Goal: Task Accomplishment & Management: Complete application form

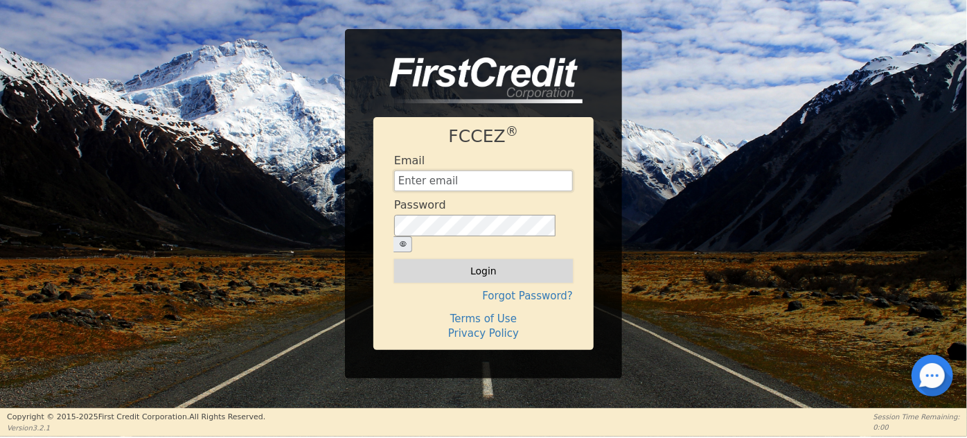
type input "credito@ecoverseusa.com"
click at [486, 259] on button "Login" at bounding box center [483, 271] width 179 height 24
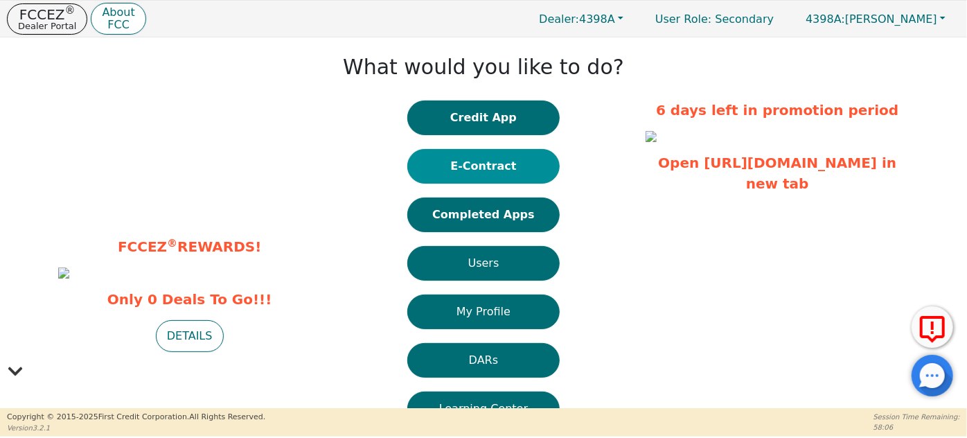
click at [471, 162] on button "E-Contract" at bounding box center [483, 166] width 152 height 35
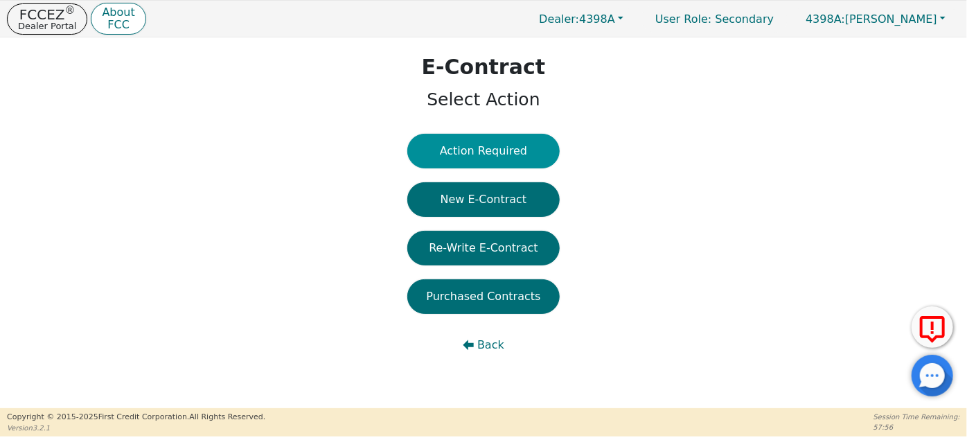
click at [494, 154] on button "Action Required" at bounding box center [483, 151] width 152 height 35
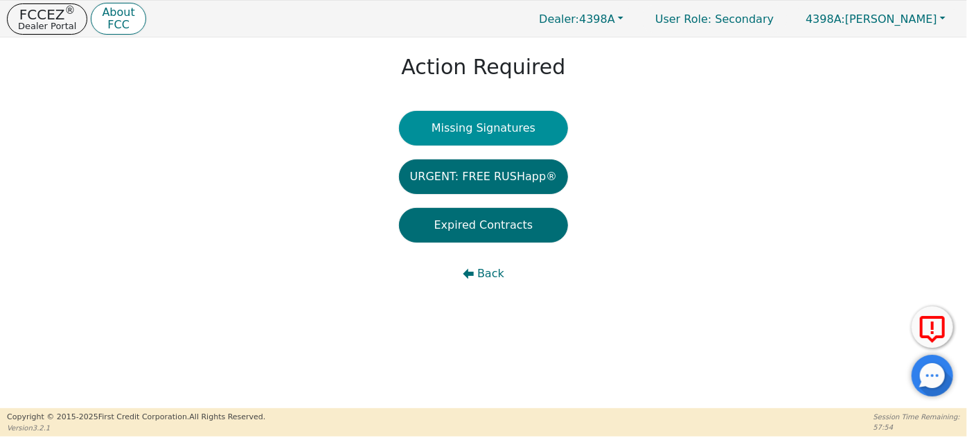
click at [502, 124] on button "Missing Signatures" at bounding box center [484, 128] width 170 height 35
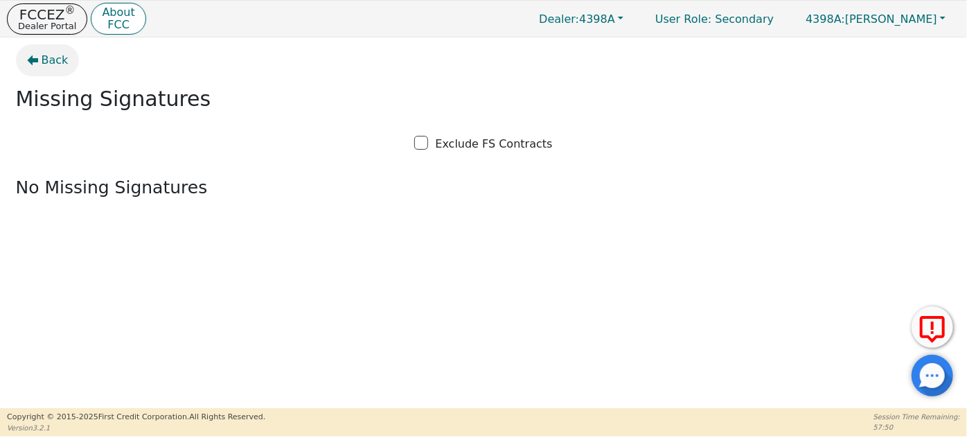
click at [48, 57] on span "Back" at bounding box center [55, 60] width 27 height 17
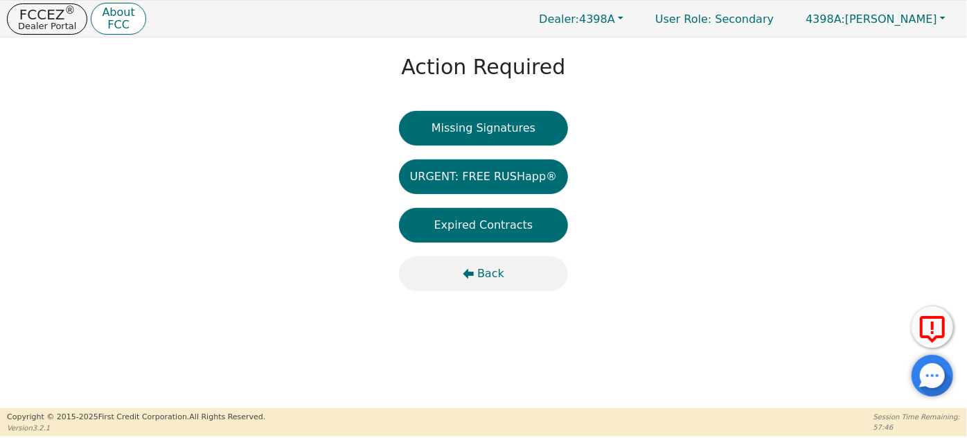
click at [490, 273] on span "Back" at bounding box center [490, 273] width 27 height 17
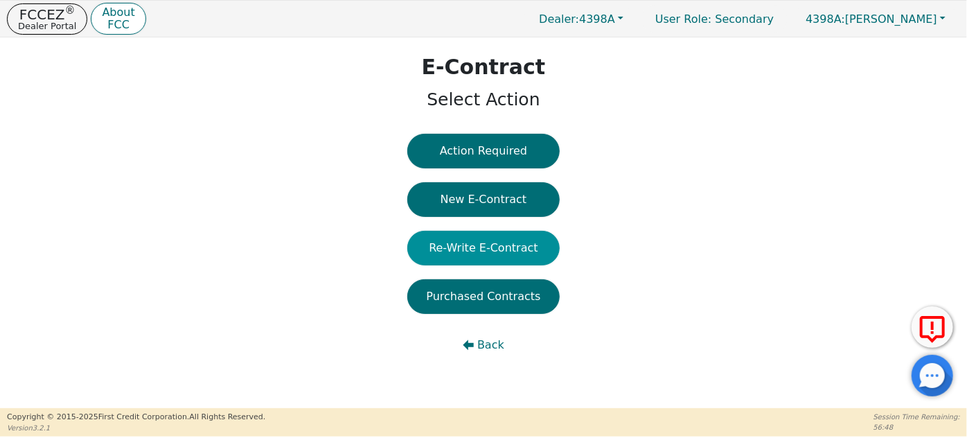
click at [493, 245] on button "Re-Write E-Contract" at bounding box center [483, 248] width 152 height 35
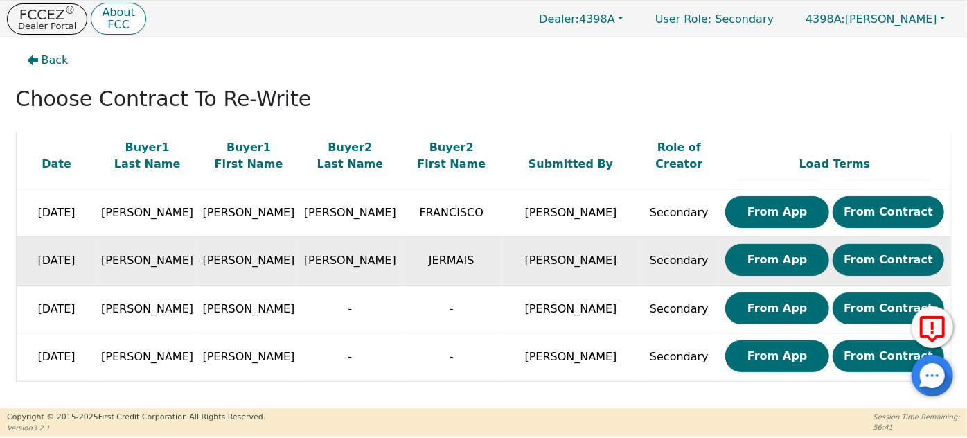
scroll to position [139, 0]
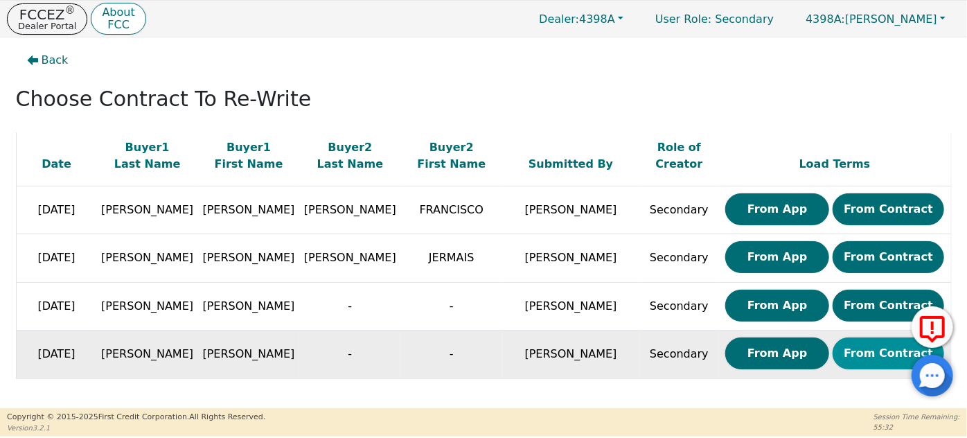
click at [875, 351] on button "From Contract" at bounding box center [889, 353] width 112 height 32
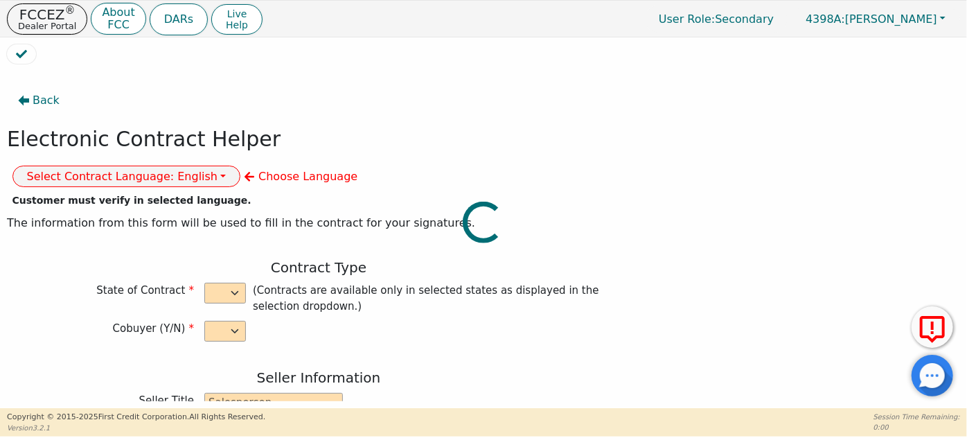
select select "n"
type input "GENERAL MANAGER"
type input "GABRIELA"
type input "MENDEZ"
type input "INTEGRITY SOLUTIONS FLORIDA"
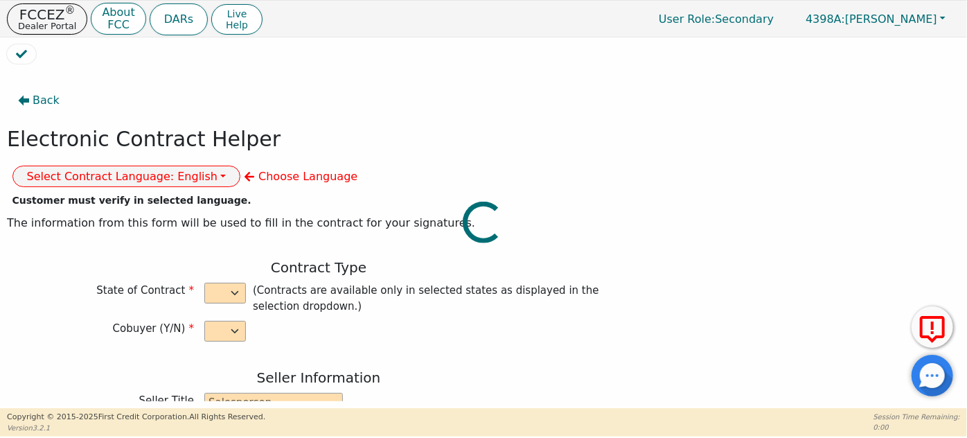
type input "7362 FUTURES DR UNIT 4"
type input "ORLANDO"
select select "FL"
type input "32819"
type input "Whole house water treatment"
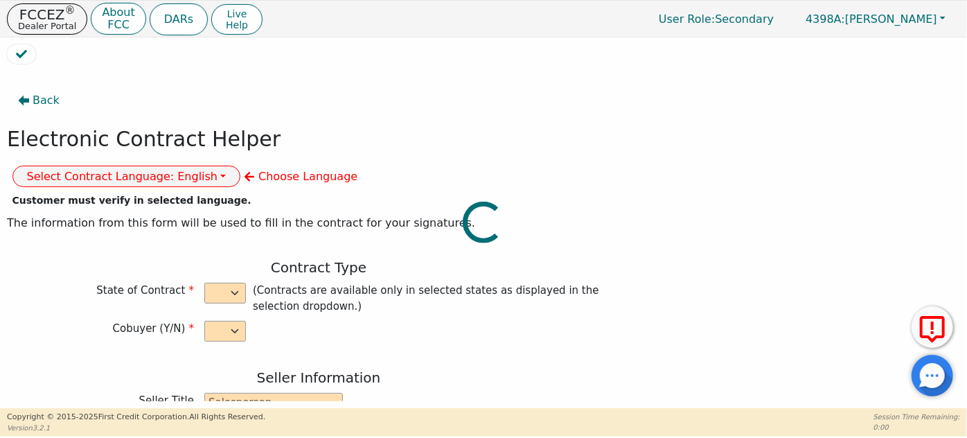
type input "W100tb"
type input "2670565"
type input "[PERSON_NAME]"
type input "jnvgirls@yahoo.com"
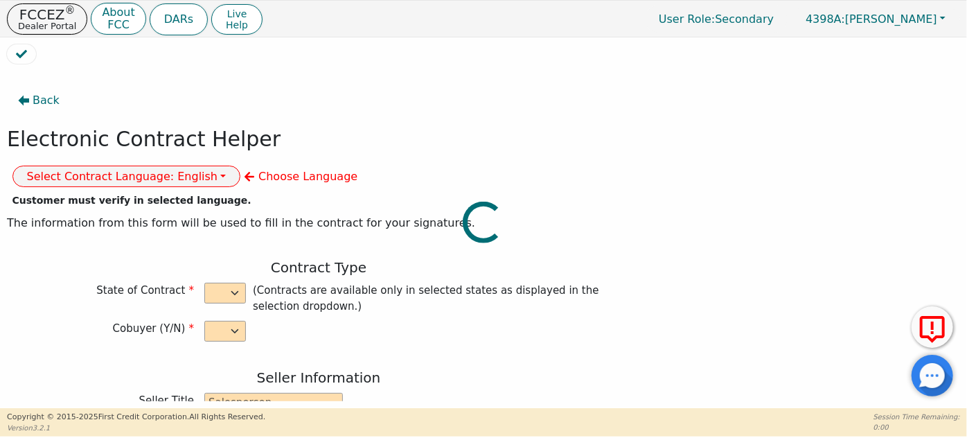
type input "jnvgirls@yahoo.com"
type input "4811 NORTH 85TH AVE"
type input "PHOENIX"
type input "Maricopa"
select select "AZ"
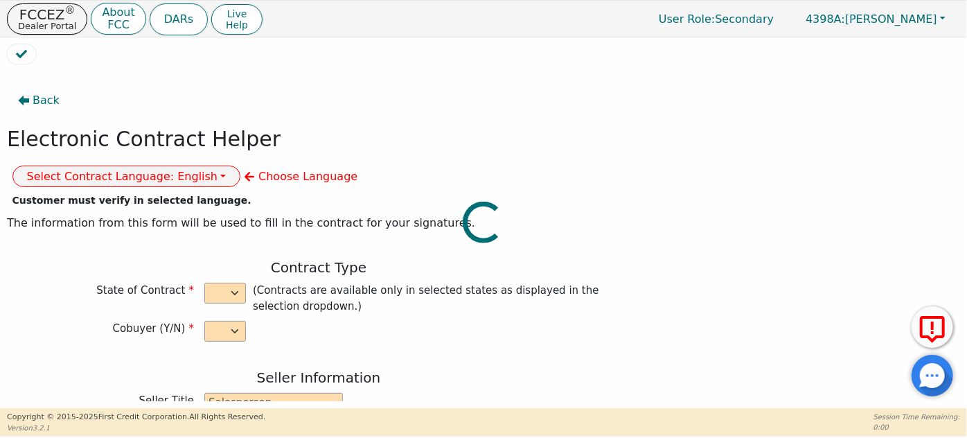
type input "85037"
type input "2025-08-26"
type input "17.99"
type input "2025-09-16"
type input "60"
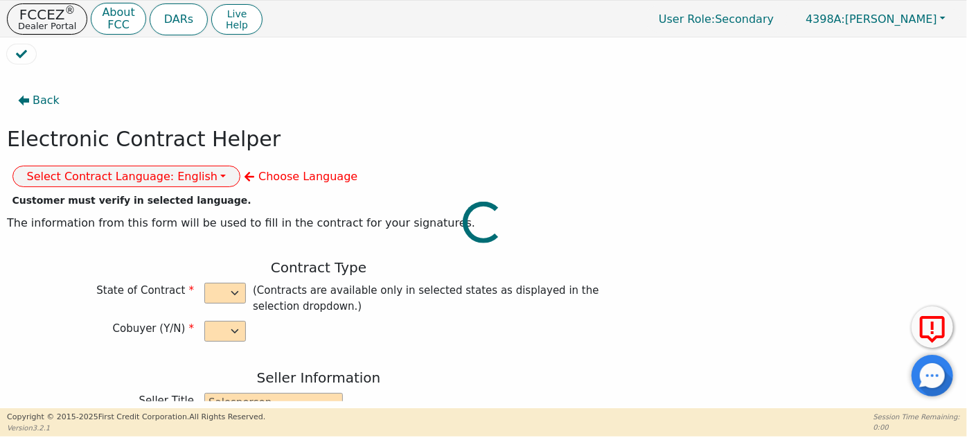
type input "0"
type input "7790.00"
type input "0.00"
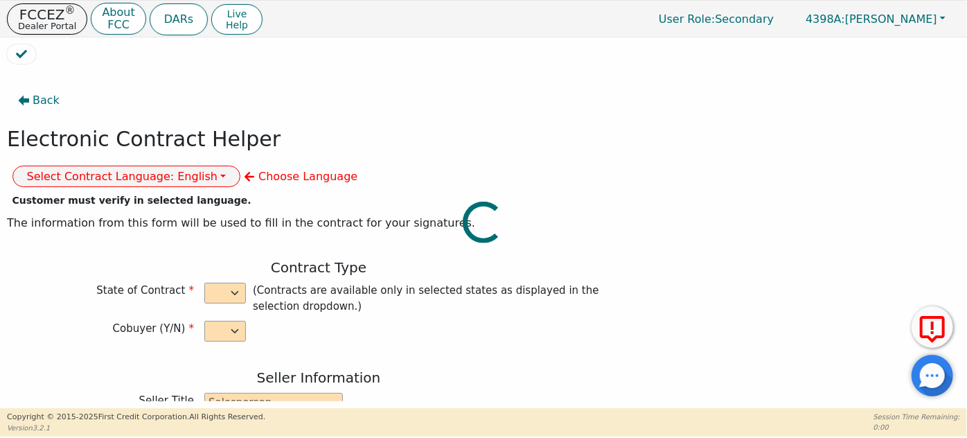
type input "0.00"
type input "7790.00"
type input "11866.20"
select select "AZ"
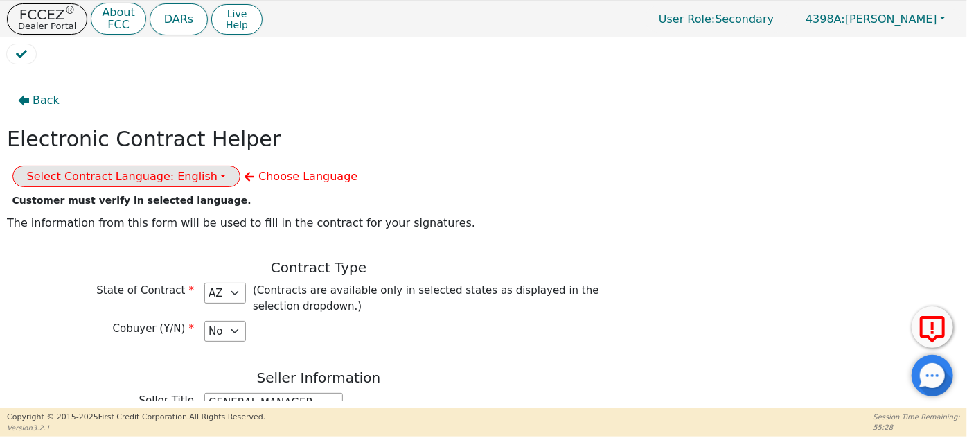
click at [241, 166] on button "Select Contract Language: English" at bounding box center [126, 176] width 229 height 21
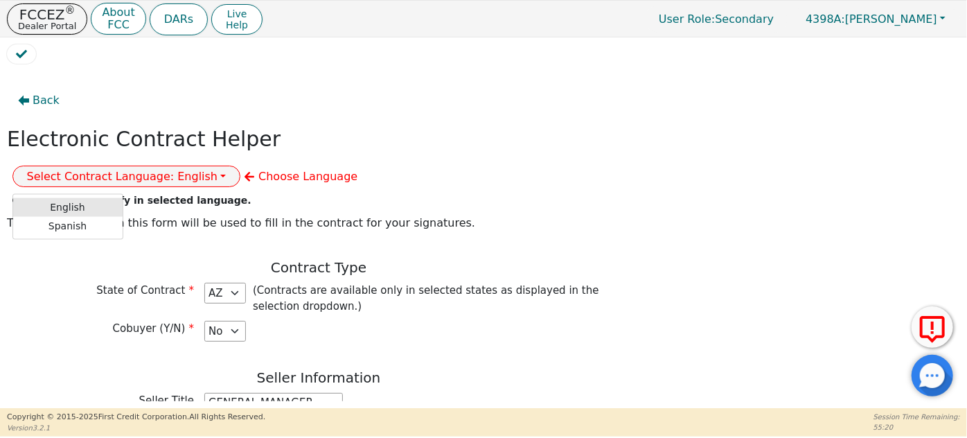
click at [123, 198] on link "English" at bounding box center [67, 207] width 109 height 19
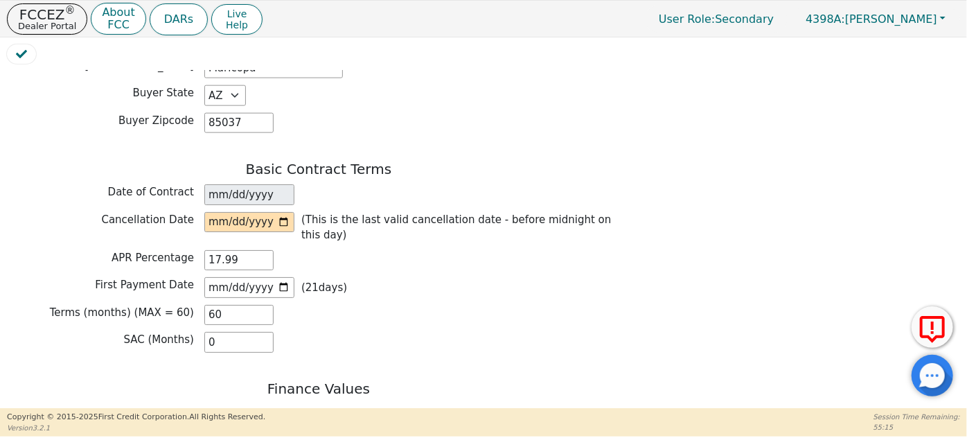
scroll to position [881, 0]
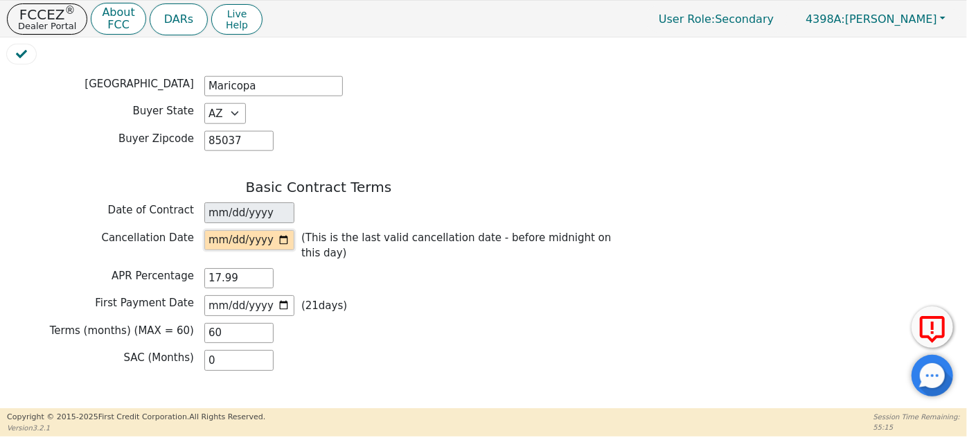
click at [225, 230] on input "date" at bounding box center [249, 240] width 90 height 21
click at [216, 230] on input "date" at bounding box center [249, 240] width 90 height 21
click at [249, 230] on input "date" at bounding box center [249, 240] width 90 height 21
click at [326, 230] on p "(This is the last valid cancellation date - before midnight on this day)" at bounding box center [462, 245] width 322 height 31
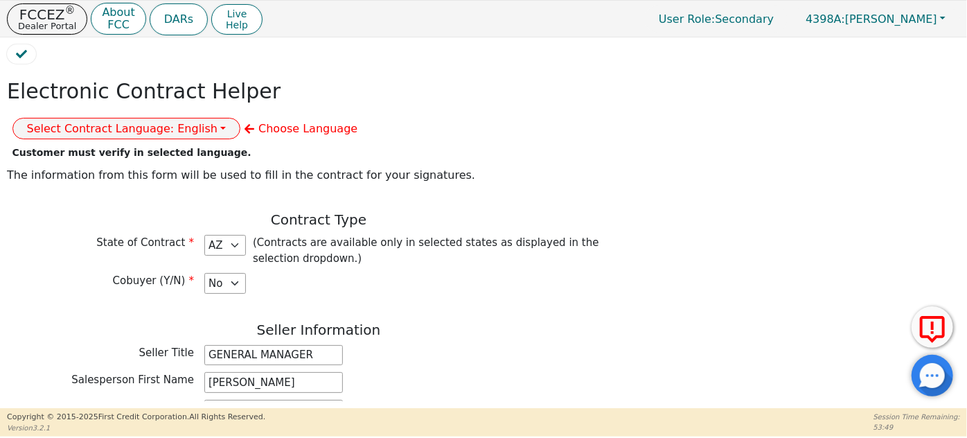
scroll to position [0, 0]
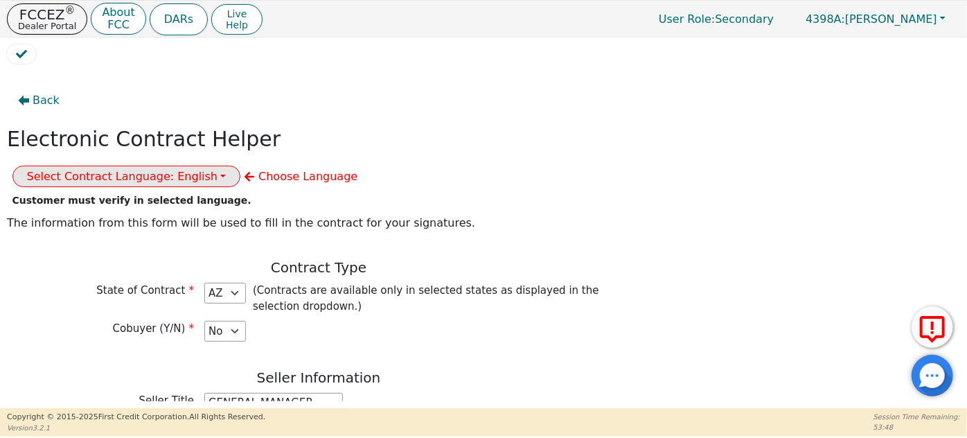
click at [241, 166] on button "Select Contract Language: English" at bounding box center [126, 176] width 229 height 21
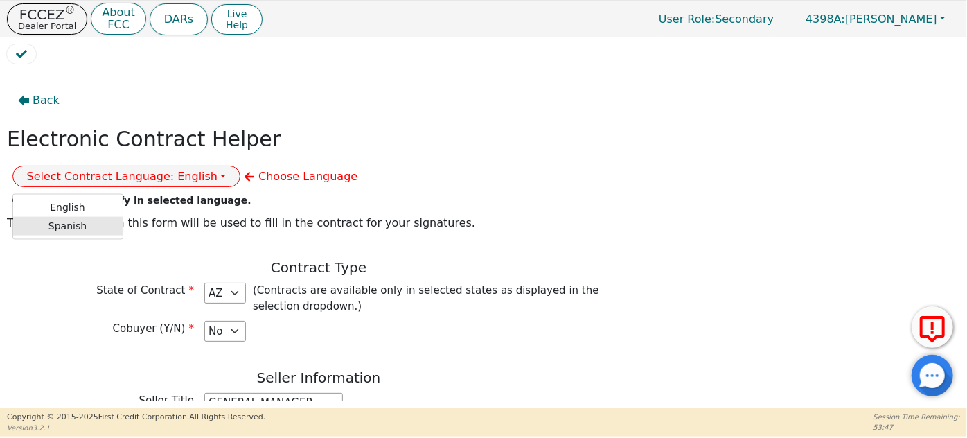
click at [123, 217] on link "Spanish" at bounding box center [67, 226] width 109 height 19
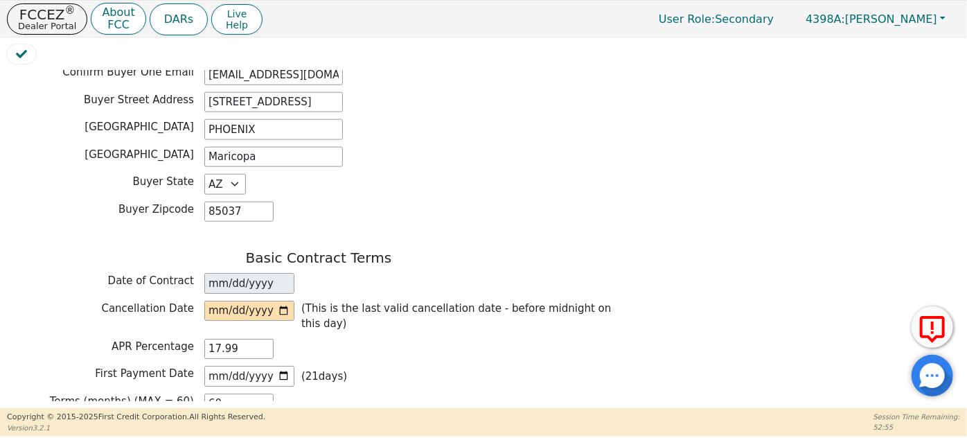
scroll to position [881, 0]
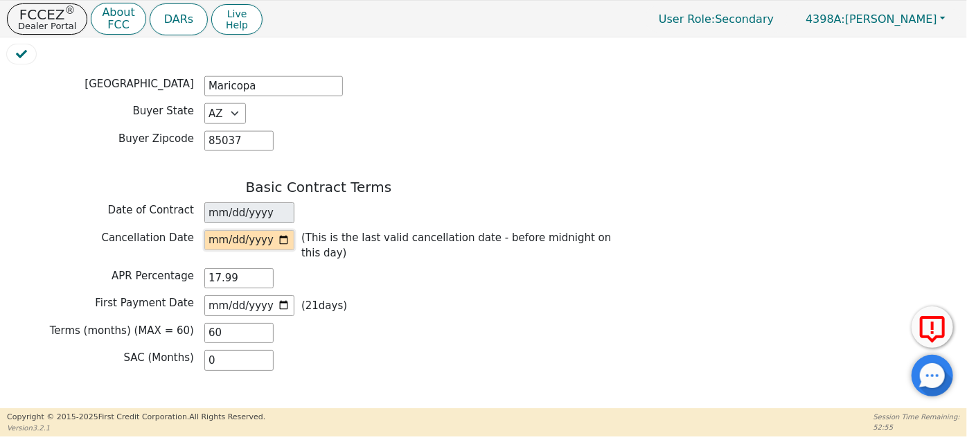
click at [251, 230] on input "date" at bounding box center [249, 240] width 90 height 21
click at [214, 230] on input "date" at bounding box center [249, 240] width 90 height 21
click at [290, 230] on input "date" at bounding box center [249, 240] width 90 height 21
type input "2025-08-29"
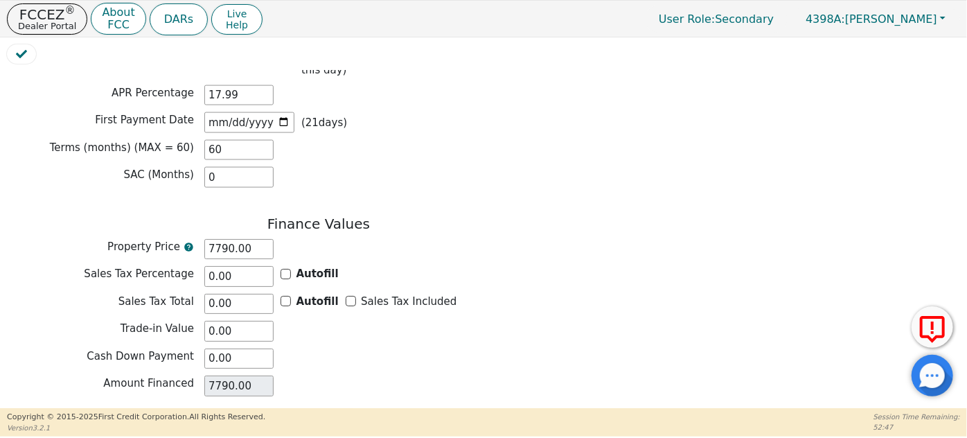
scroll to position [1130, 0]
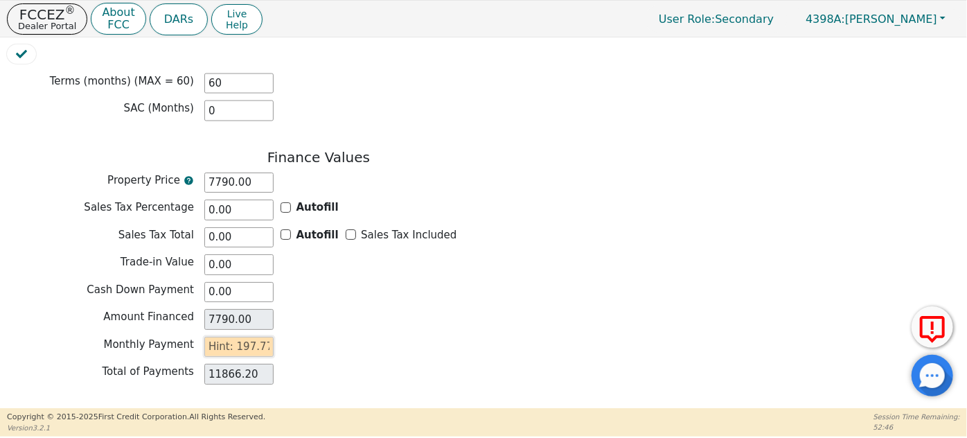
click at [232, 337] on input "text" at bounding box center [238, 347] width 69 height 21
type input "0"
type input "0.00"
type input "1"
type input "60.00"
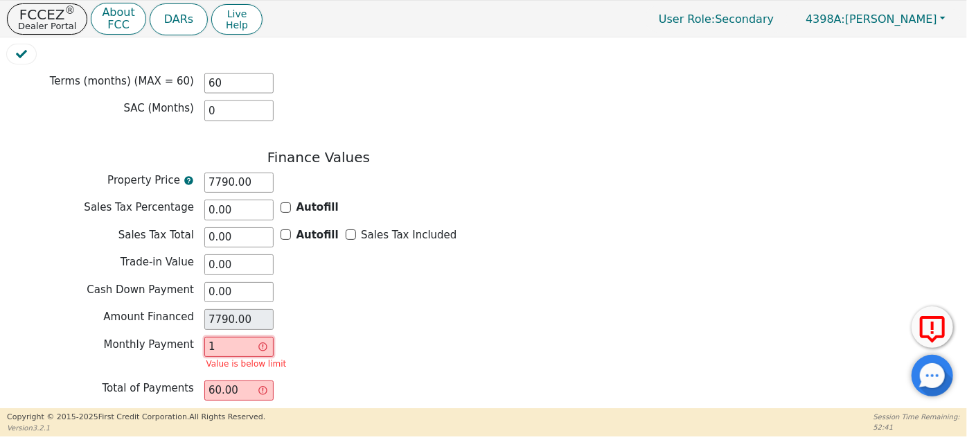
type input "19"
type input "1140.00"
type input "197"
type input "11820.00"
type input "197.7"
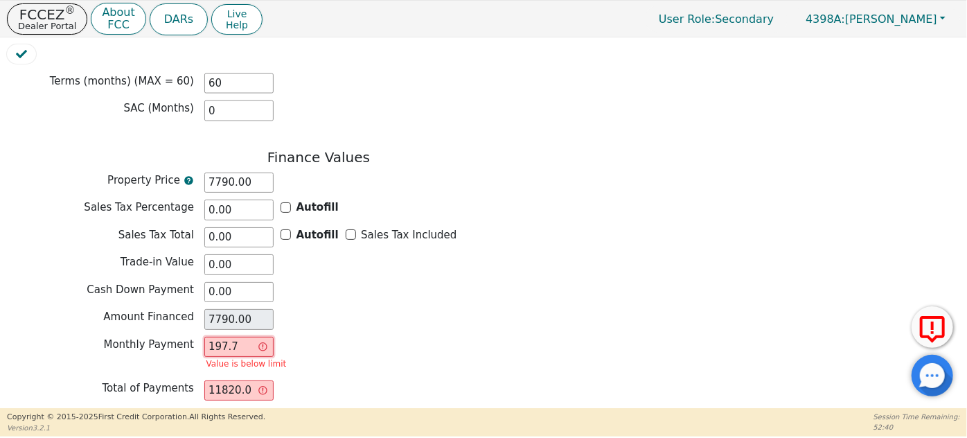
type input "11862.00"
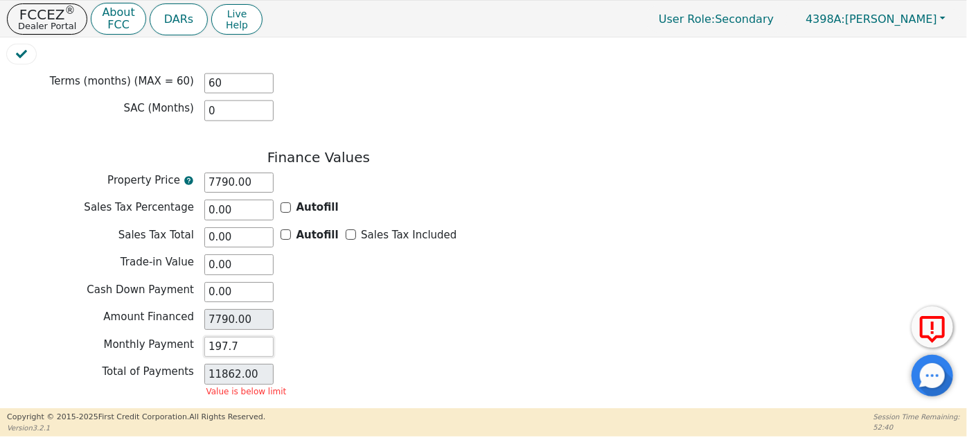
type input "197.77"
type input "11866.20"
drag, startPoint x: 254, startPoint y: 295, endPoint x: 185, endPoint y: 296, distance: 69.3
click at [186, 337] on div "Monthly Payment 197.77" at bounding box center [318, 347] width 623 height 21
type input "1"
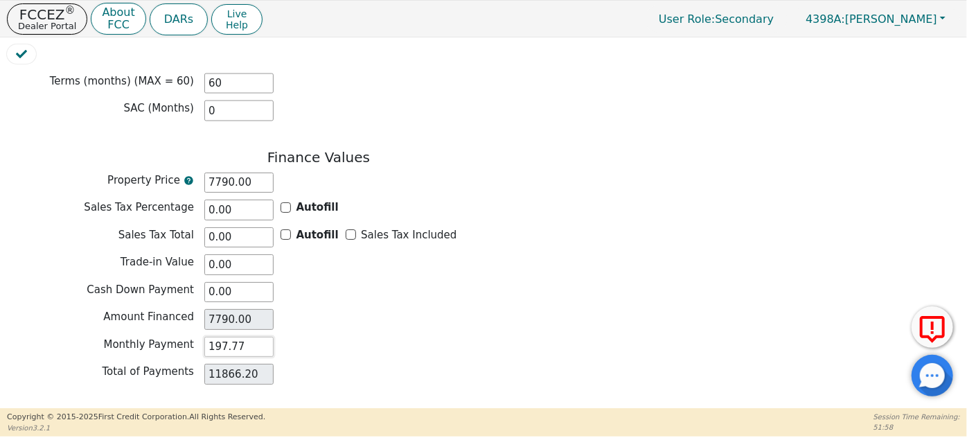
type input "60.00"
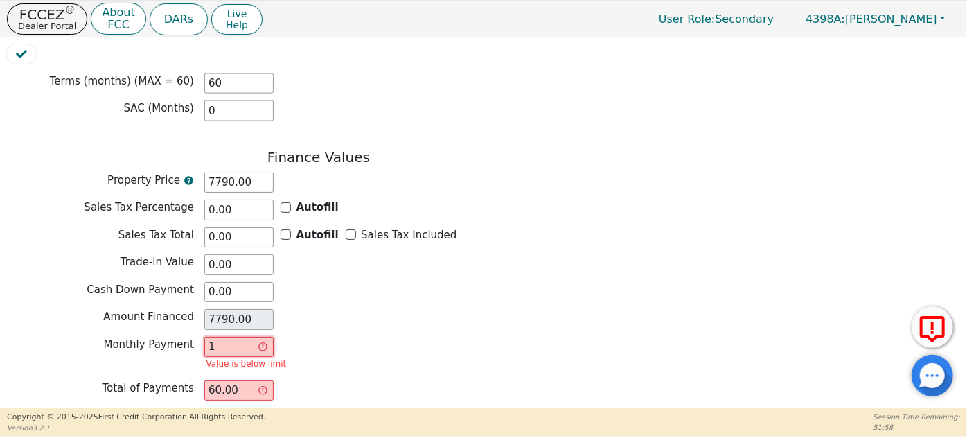
type input "19"
type input "1140.00"
type input "196"
type input "11760.00"
type input "196.1"
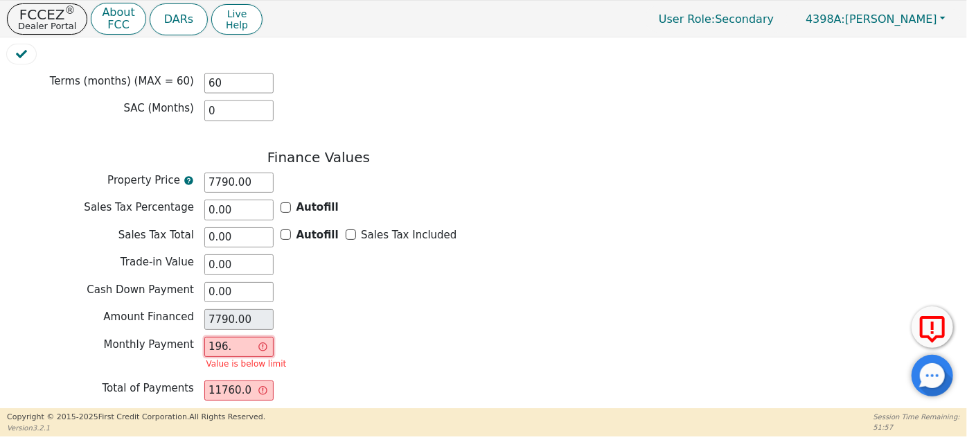
type input "11766.00"
type input "196.12"
type input "11767.20"
type input "196.12"
click at [351, 337] on div "Monthly Payment 196.12 Value is below limit" at bounding box center [318, 355] width 623 height 37
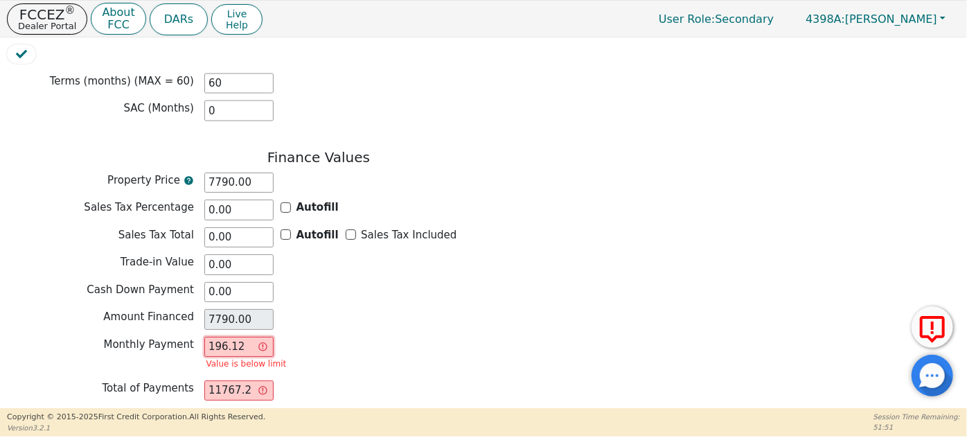
drag, startPoint x: 251, startPoint y: 296, endPoint x: 168, endPoint y: 298, distance: 83.2
click at [168, 337] on div "Monthly Payment 196.12 Value is below limit" at bounding box center [318, 355] width 623 height 37
type input "0.00"
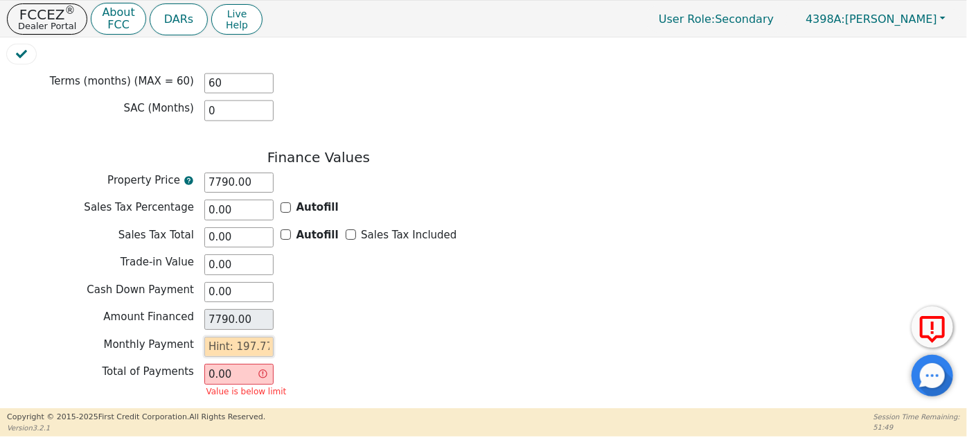
type input "1"
type input "60.00"
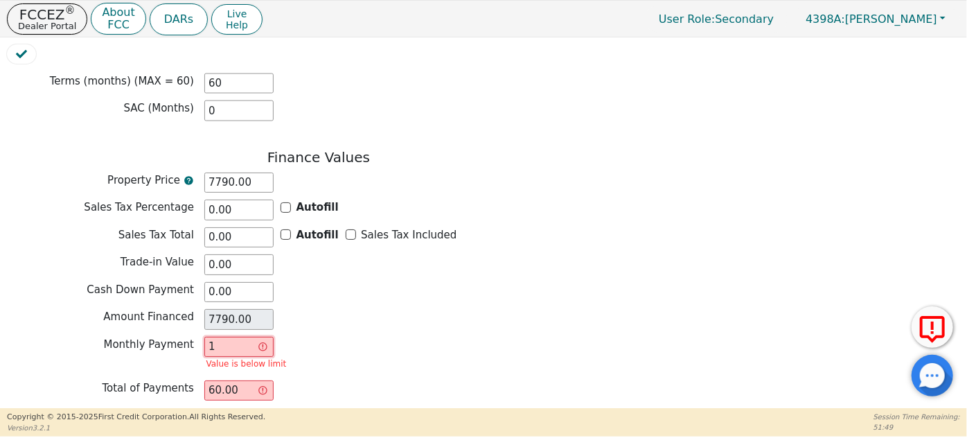
type input "19"
type input "1140.00"
type input "197"
type input "11820.00"
type input "197.7"
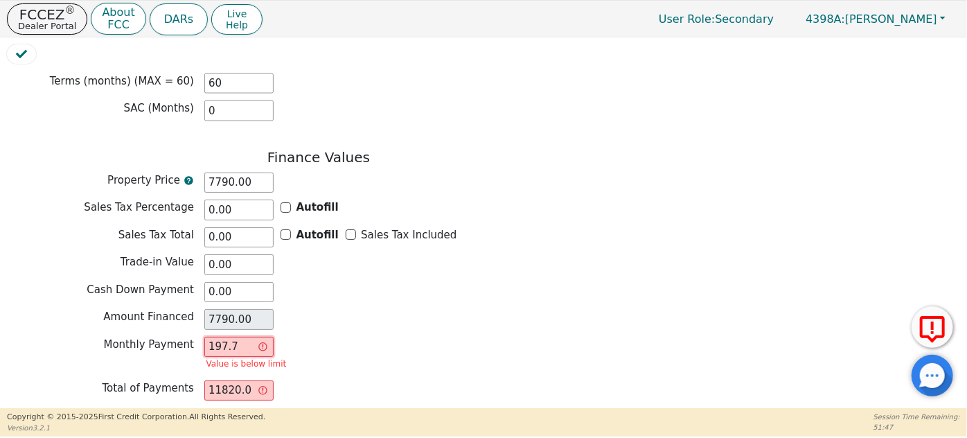
type input "11862.00"
type input "197.77"
type input "11866.20"
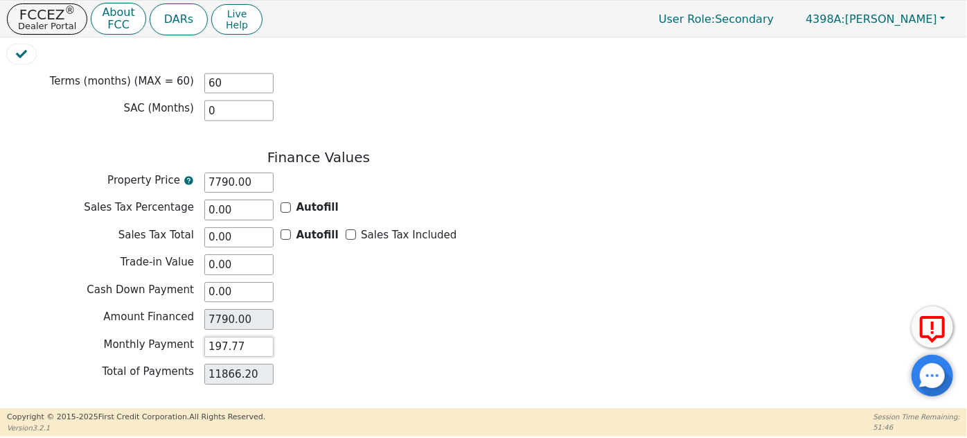
type input "197.77"
click at [292, 364] on div "Total of Payments 11866.20" at bounding box center [318, 374] width 623 height 21
click at [339, 364] on div "Total of Payments 11866.20" at bounding box center [318, 376] width 623 height 24
click at [78, 412] on button "Review & Begin Contract" at bounding box center [87, 428] width 160 height 32
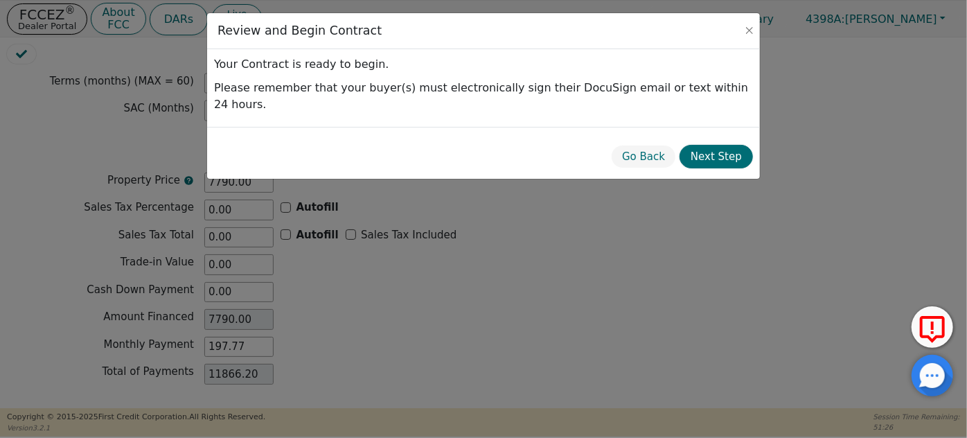
click at [663, 147] on button "Go Back" at bounding box center [643, 157] width 65 height 24
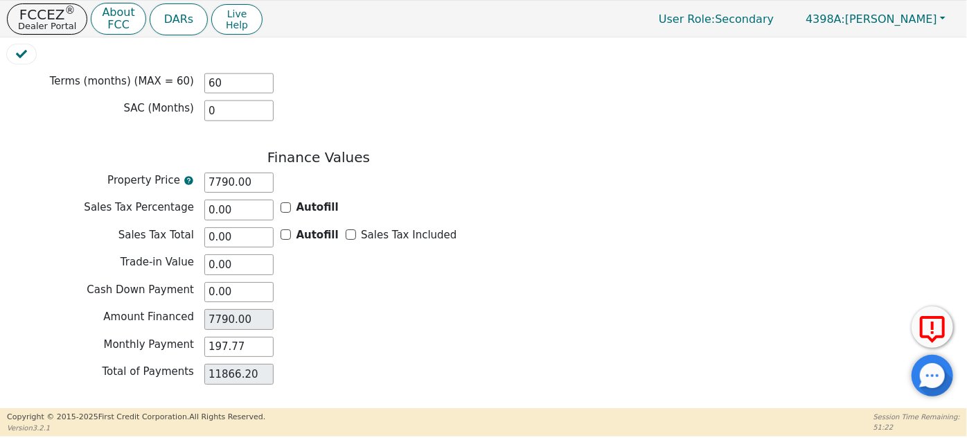
click at [112, 412] on button "Review & Begin Contract" at bounding box center [87, 428] width 160 height 32
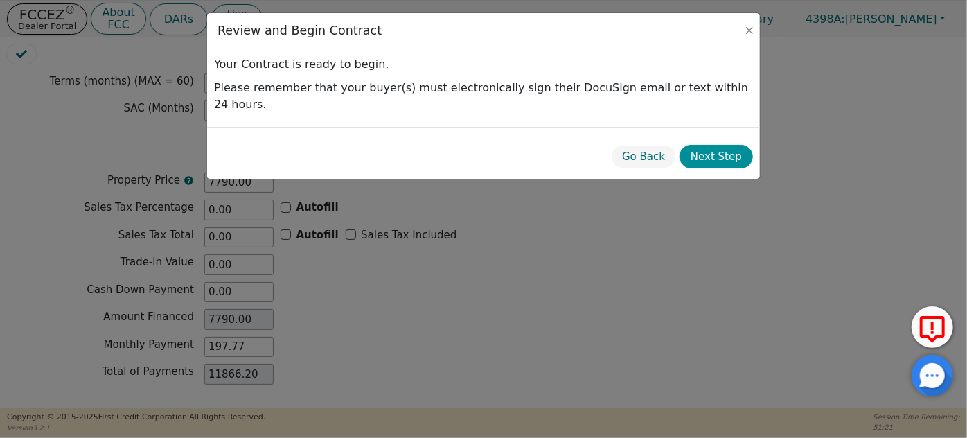
click at [729, 145] on button "Next Step" at bounding box center [716, 157] width 73 height 24
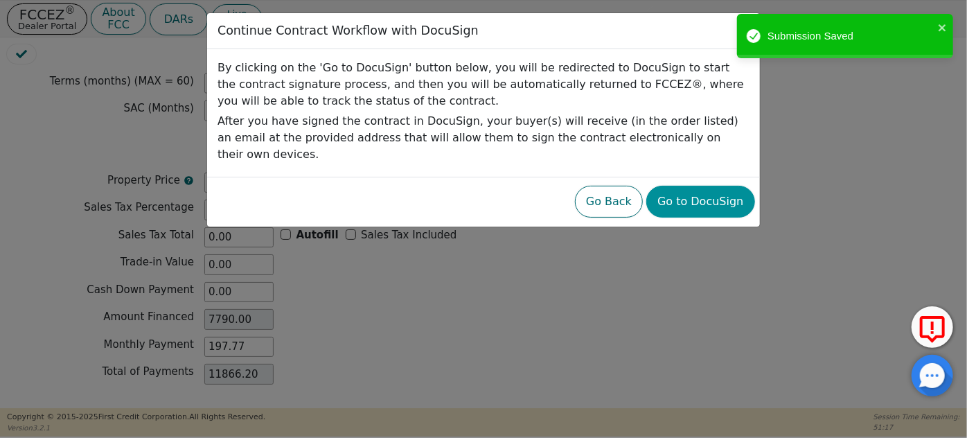
click at [714, 186] on button "Go to DocuSign" at bounding box center [700, 202] width 108 height 32
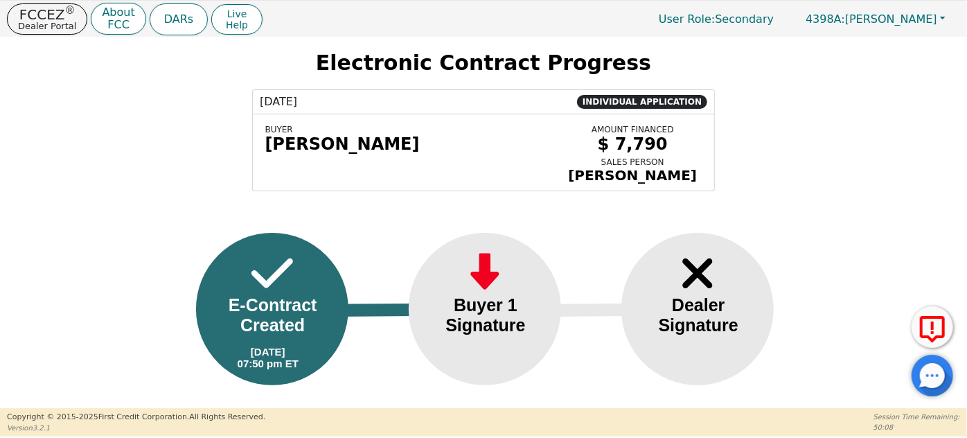
scroll to position [44, 0]
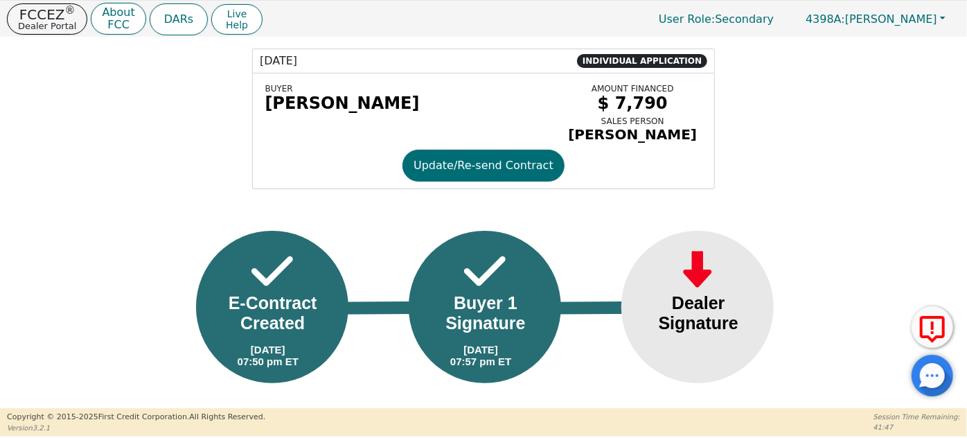
scroll to position [82, 0]
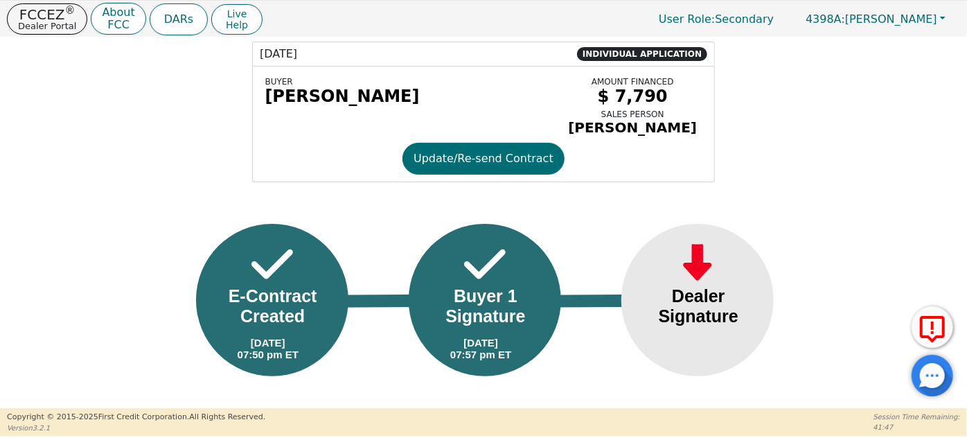
click at [702, 298] on div "Dealer Signature" at bounding box center [698, 306] width 112 height 40
click at [750, 300] on div "Dealer Signature" at bounding box center [698, 306] width 112 height 40
click at [698, 312] on div "Dealer Signature" at bounding box center [698, 306] width 112 height 40
click at [46, 17] on p "FCCEZ ®" at bounding box center [47, 15] width 58 height 14
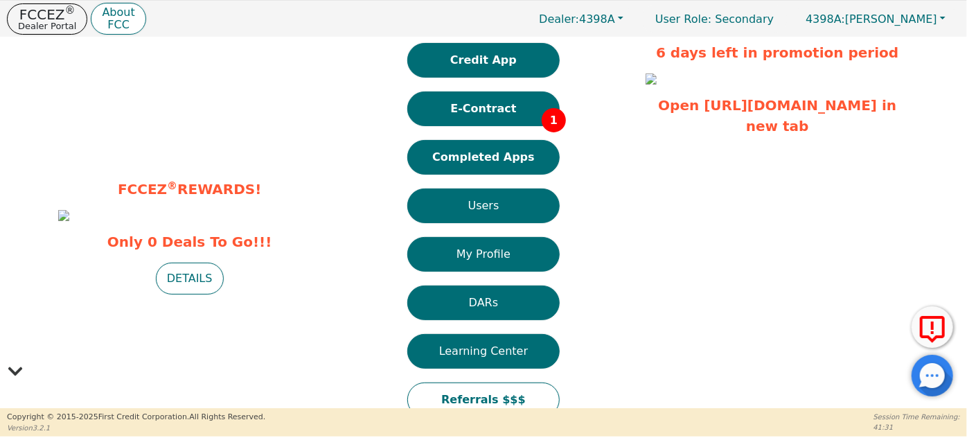
scroll to position [39, 0]
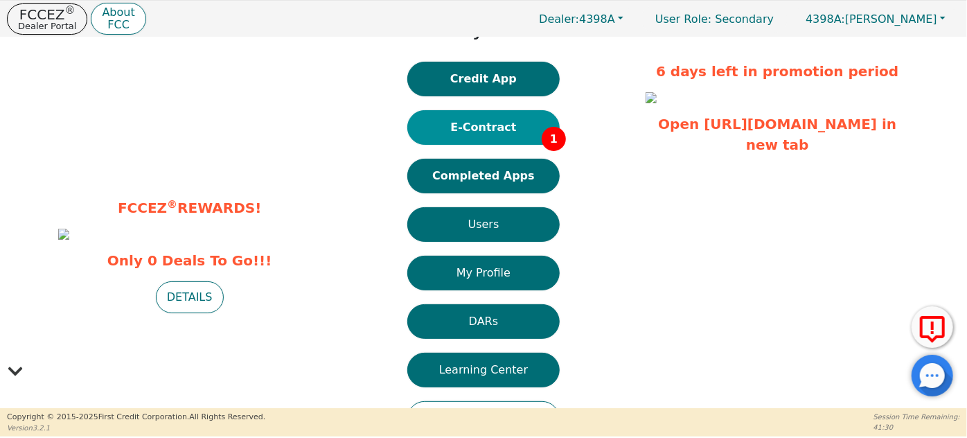
click at [494, 125] on button "E-Contract 1" at bounding box center [483, 127] width 152 height 35
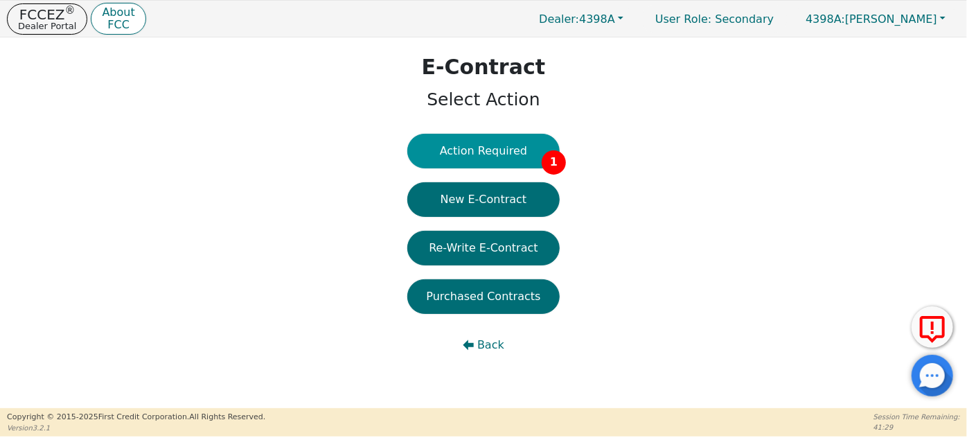
click at [510, 152] on button "Action Required 1" at bounding box center [483, 151] width 152 height 35
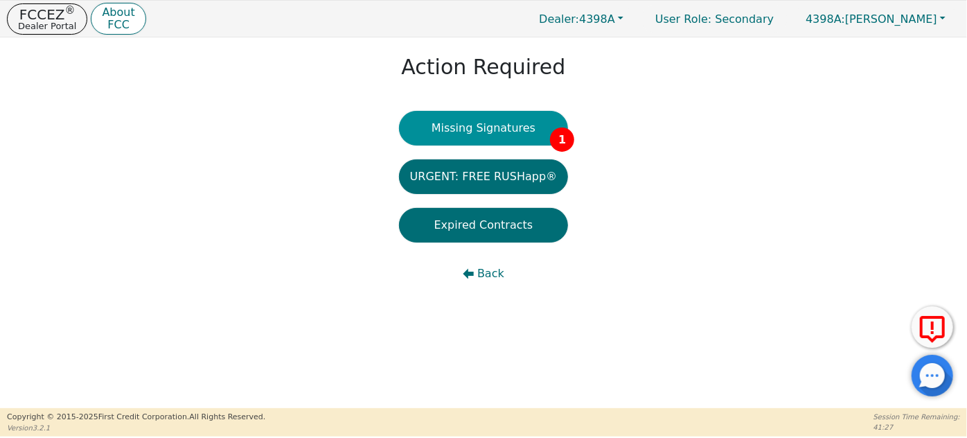
click at [526, 127] on button "Missing Signatures 1" at bounding box center [484, 128] width 170 height 35
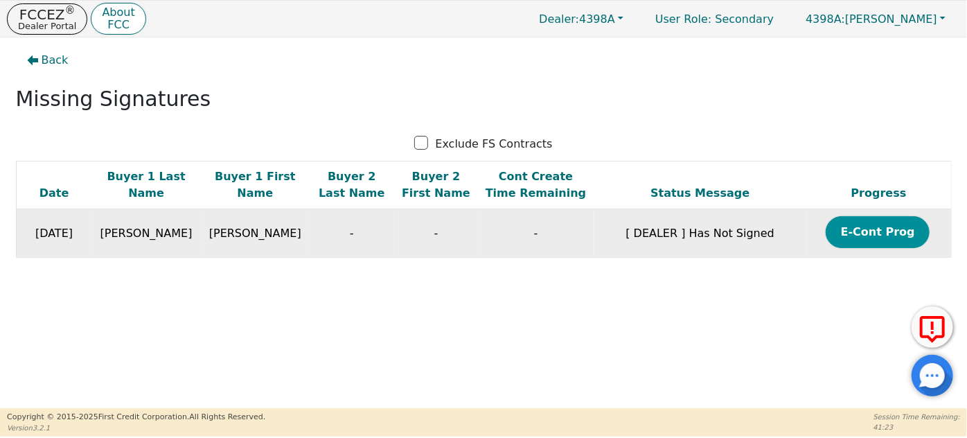
click at [871, 233] on button "E-Cont Prog" at bounding box center [878, 232] width 104 height 32
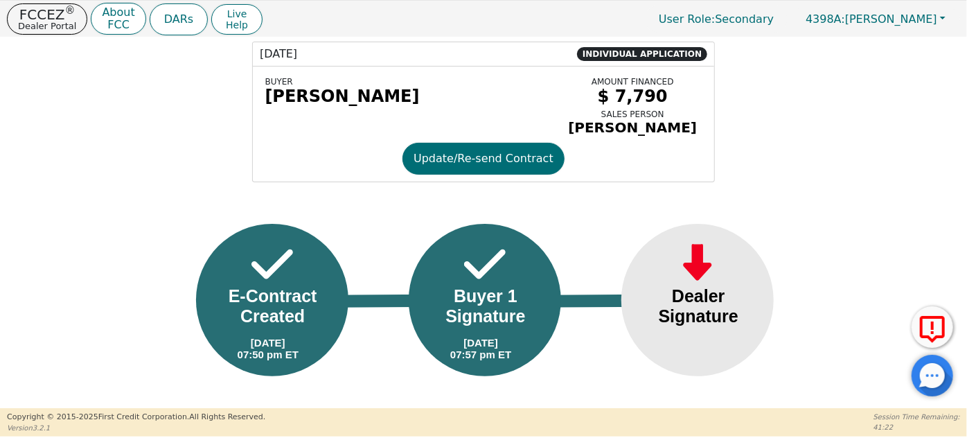
scroll to position [82, 0]
click at [685, 303] on div "Dealer Signature" at bounding box center [698, 306] width 112 height 40
click at [725, 254] on div at bounding box center [697, 300] width 152 height 152
click at [698, 248] on img at bounding box center [698, 264] width 42 height 48
click at [694, 295] on div "Dealer Signature" at bounding box center [698, 306] width 112 height 40
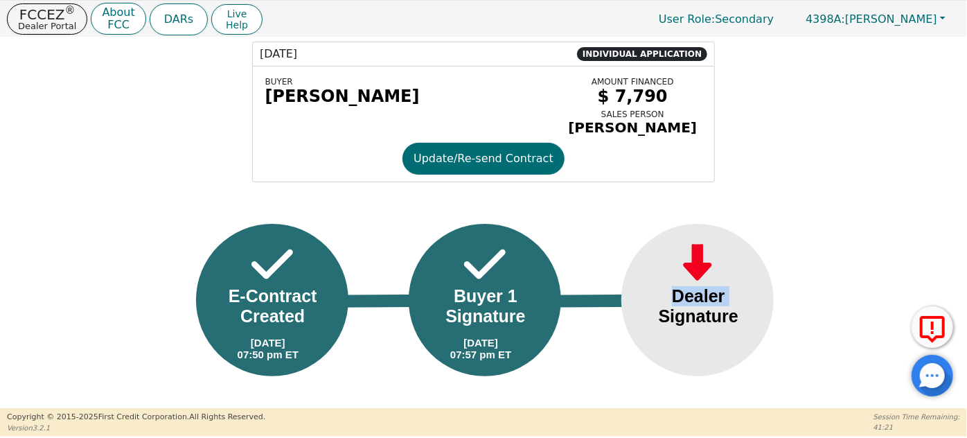
click at [694, 295] on div "Dealer Signature" at bounding box center [698, 306] width 112 height 40
click at [800, 285] on div "E-Contract Created [DATE] 07:50 pm ET E-Contract Created [DATE] 07:50 pm ET Buy…" at bounding box center [482, 318] width 851 height 161
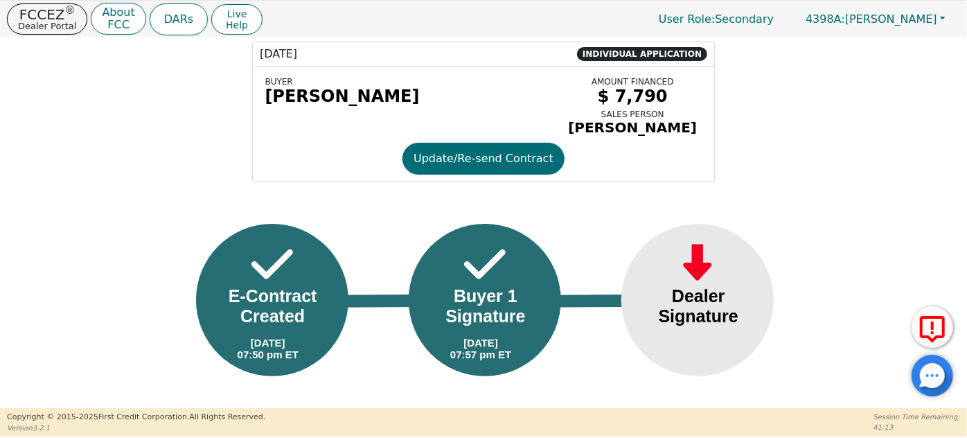
click at [818, 247] on div "E-Contract Created [DATE] 07:50 pm ET E-Contract Created [DATE] 07:50 pm ET Buy…" at bounding box center [482, 318] width 851 height 161
click at [159, 303] on div "E-Contract Created [DATE] 07:50 pm ET E-Contract Created [DATE] 07:50 pm ET Buy…" at bounding box center [482, 318] width 851 height 161
click at [749, 316] on div "Dealer Signature" at bounding box center [698, 306] width 112 height 40
click at [688, 301] on div "Dealer Signature" at bounding box center [698, 306] width 112 height 40
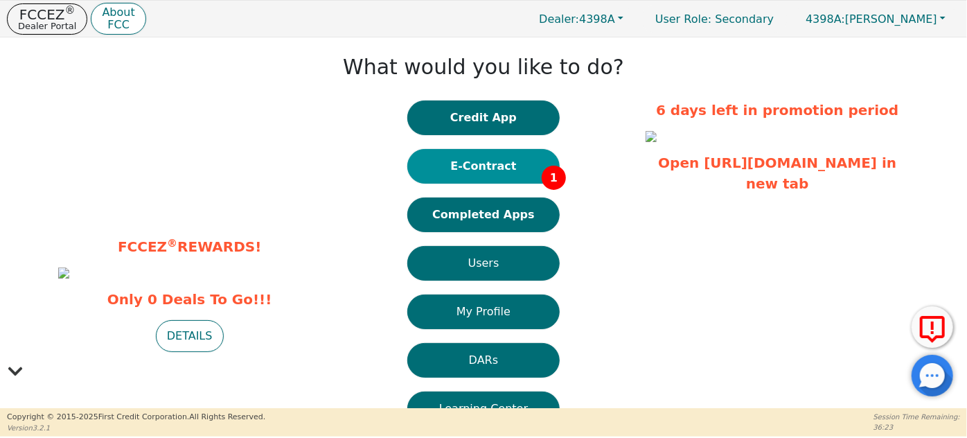
click at [551, 173] on span "1" at bounding box center [554, 178] width 24 height 24
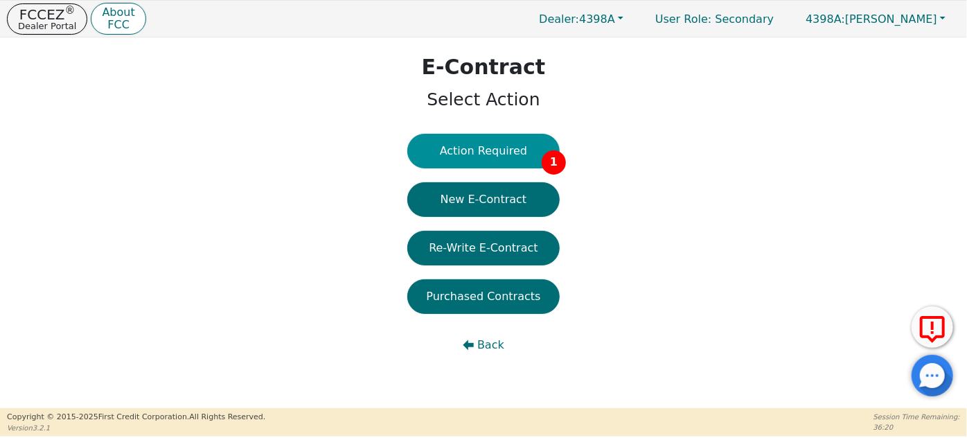
click at [554, 159] on span "1" at bounding box center [554, 162] width 24 height 24
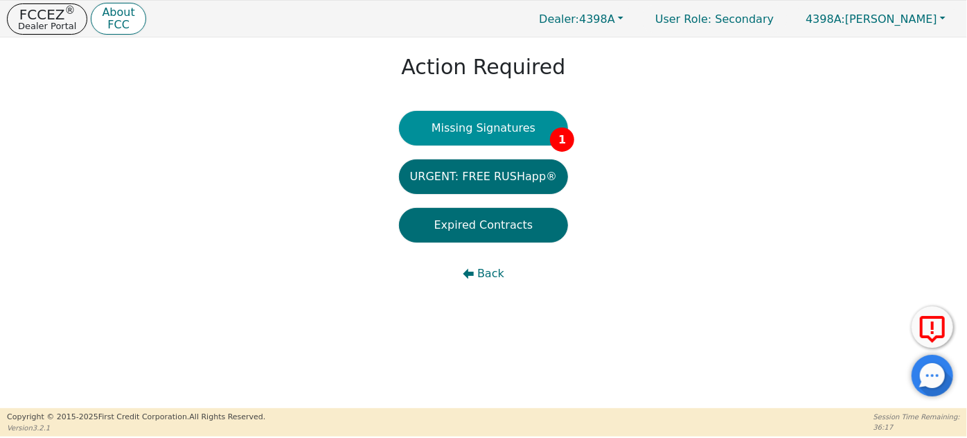
click at [515, 124] on button "Missing Signatures 1" at bounding box center [484, 128] width 170 height 35
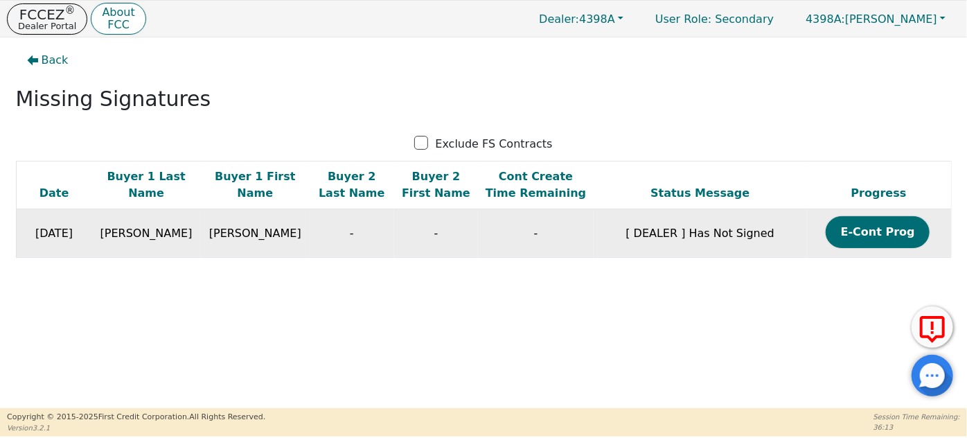
click at [702, 229] on td "[ DEALER ] Has Not Signed" at bounding box center [700, 233] width 213 height 48
click at [430, 226] on td "-" at bounding box center [436, 233] width 85 height 48
click at [138, 243] on td "[PERSON_NAME]" at bounding box center [145, 233] width 109 height 48
click at [663, 217] on td "[ DEALER ] Has Not Signed" at bounding box center [700, 233] width 213 height 48
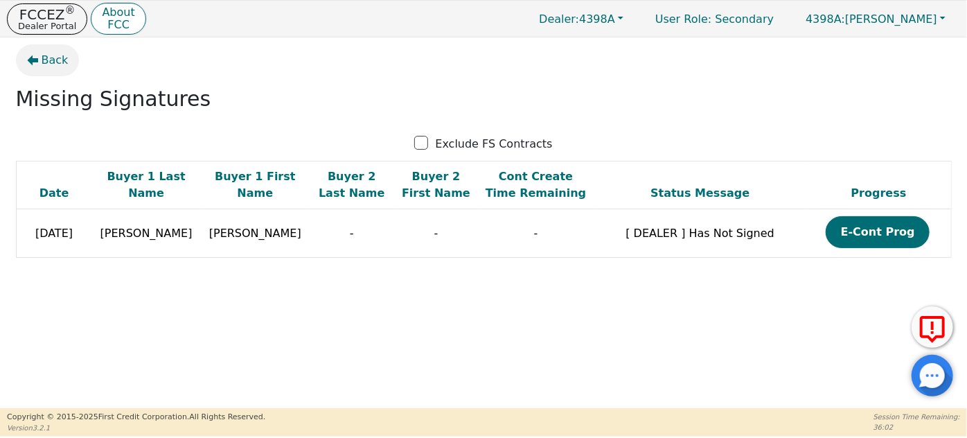
click at [50, 57] on span "Back" at bounding box center [55, 60] width 27 height 17
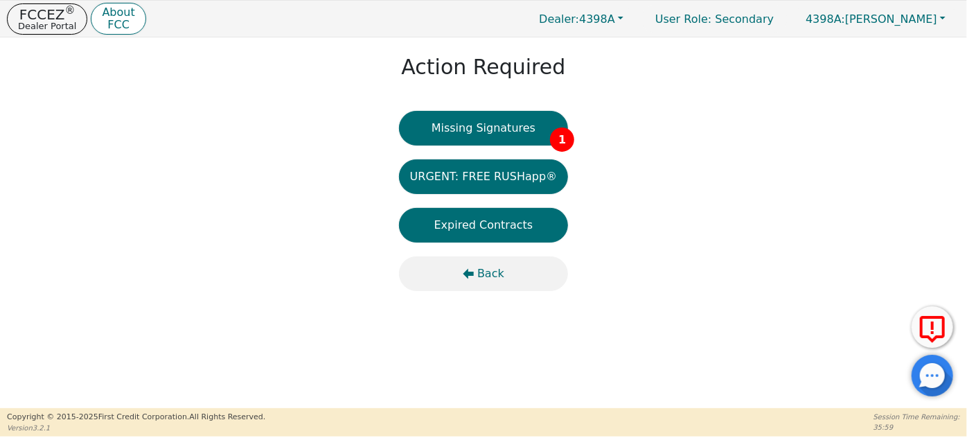
click at [493, 271] on span "Back" at bounding box center [490, 273] width 27 height 17
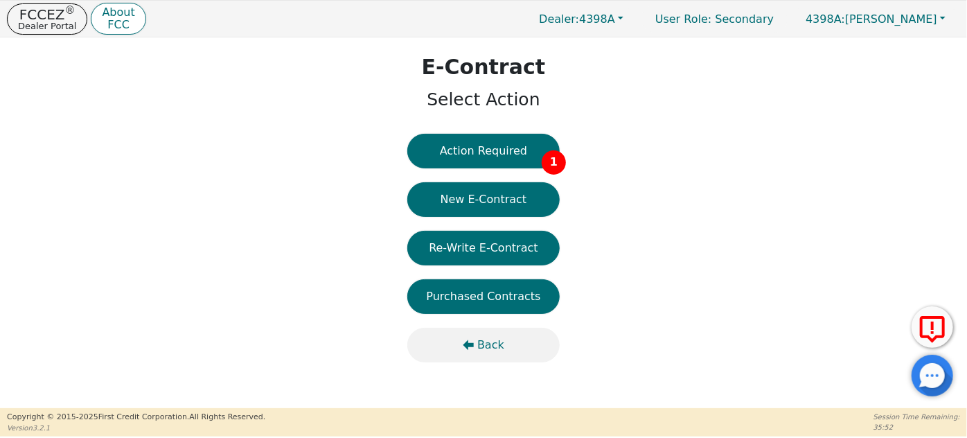
click at [480, 344] on span "Back" at bounding box center [490, 345] width 27 height 17
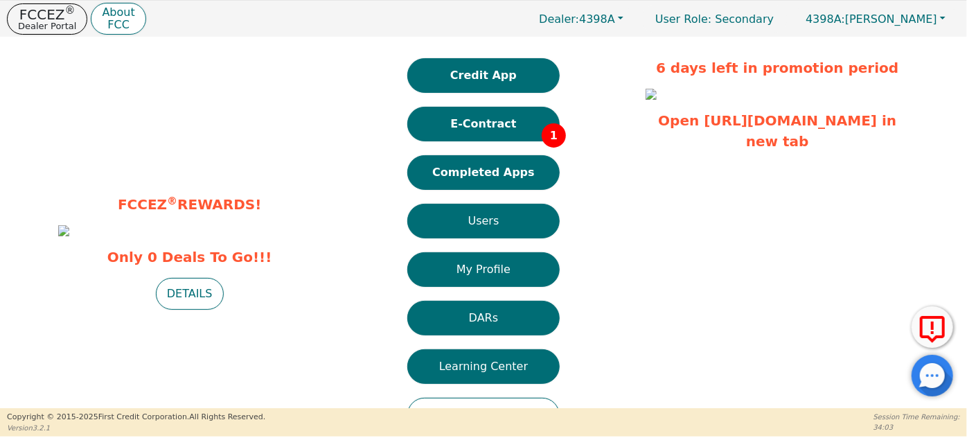
scroll to position [62, 0]
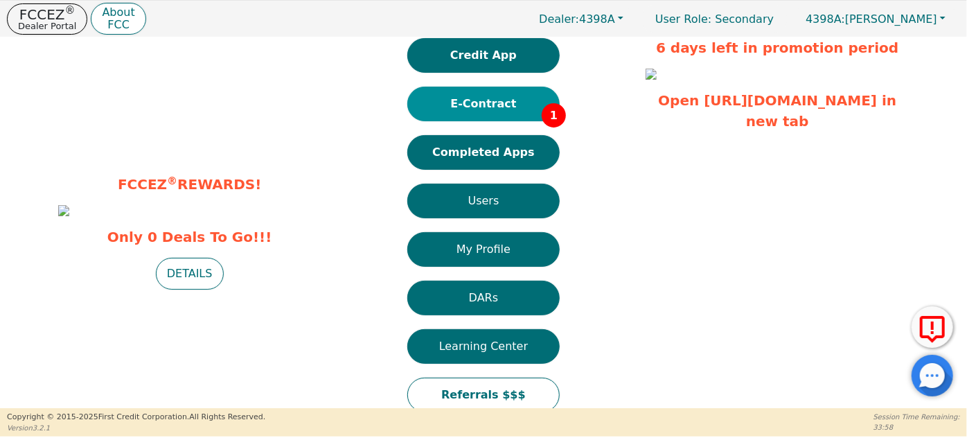
click at [551, 101] on button "E-Contract 1" at bounding box center [483, 104] width 152 height 35
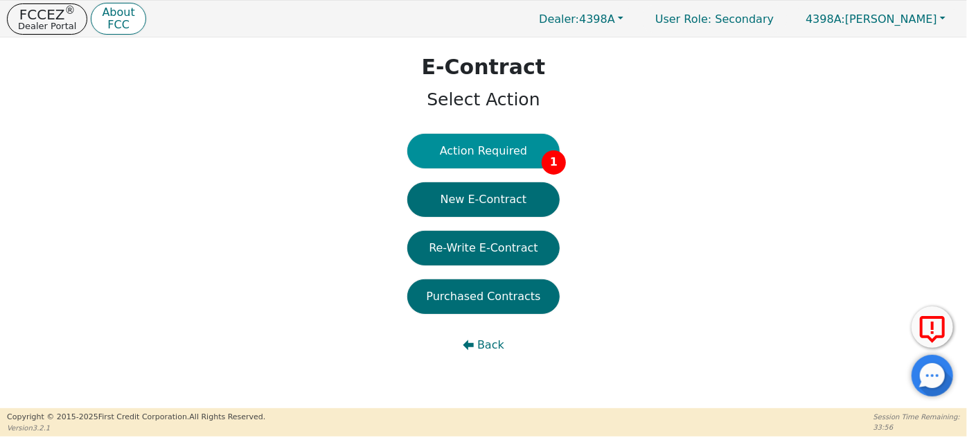
click at [481, 157] on button "Action Required 1" at bounding box center [483, 151] width 152 height 35
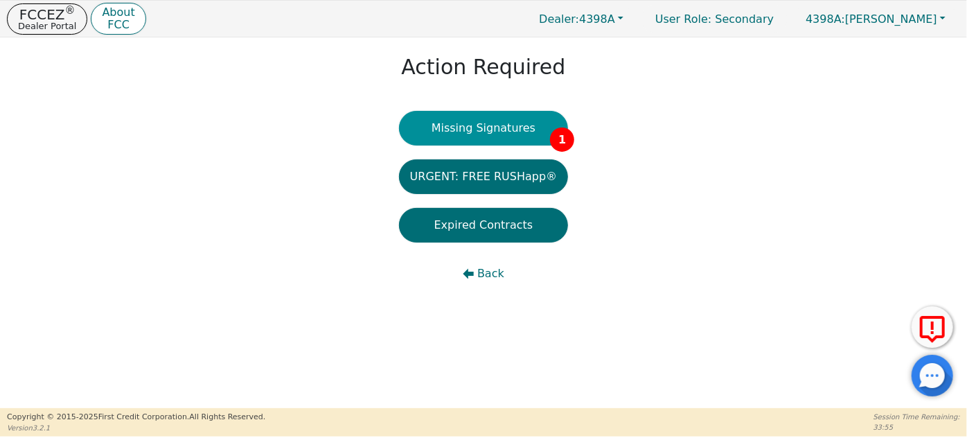
click at [497, 128] on button "Missing Signatures 1" at bounding box center [484, 128] width 170 height 35
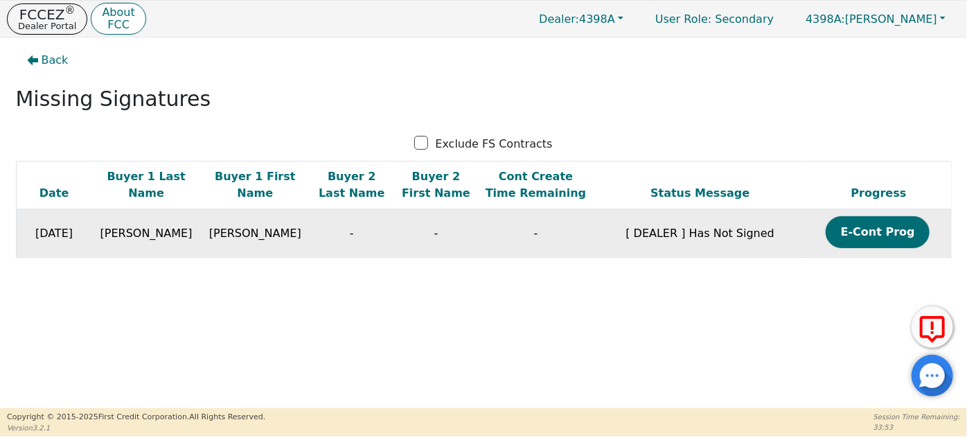
click at [478, 238] on td "-" at bounding box center [535, 233] width 115 height 48
click at [894, 234] on button "E-Cont Prog" at bounding box center [878, 232] width 104 height 32
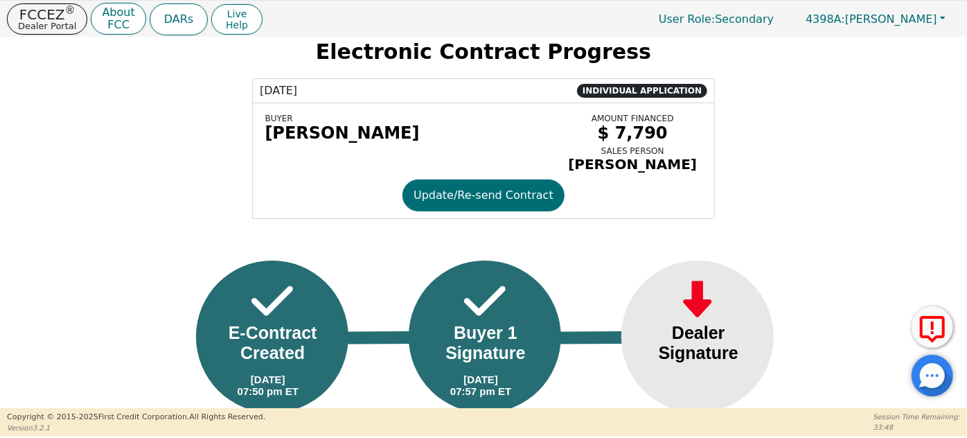
scroll to position [82, 0]
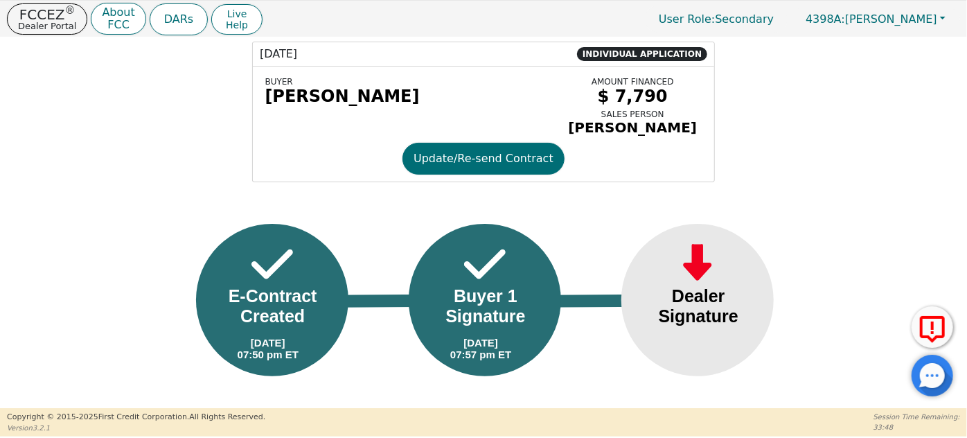
click at [797, 326] on div "Dealer Signature Dealer Signature" at bounding box center [696, 318] width 213 height 161
click at [722, 321] on div "Dealer Signature" at bounding box center [698, 306] width 112 height 40
click at [703, 319] on div "Dealer Signature" at bounding box center [698, 306] width 112 height 40
click at [700, 260] on img at bounding box center [698, 264] width 42 height 48
click at [726, 264] on div at bounding box center [697, 300] width 152 height 152
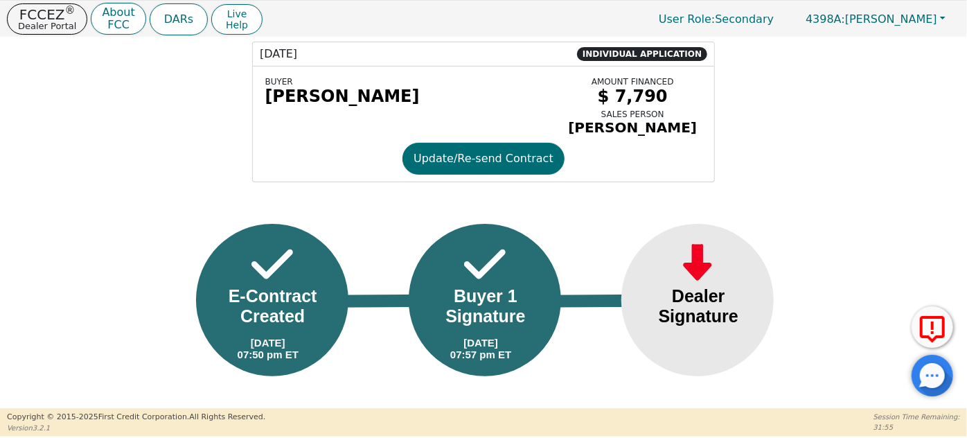
click at [716, 303] on div "Dealer Signature" at bounding box center [698, 306] width 112 height 40
click at [804, 241] on div "E-Contract Created [DATE] 07:50 pm ET E-Contract Created [DATE] 07:50 pm ET Buy…" at bounding box center [482, 318] width 851 height 161
